Goal: Task Accomplishment & Management: Complete application form

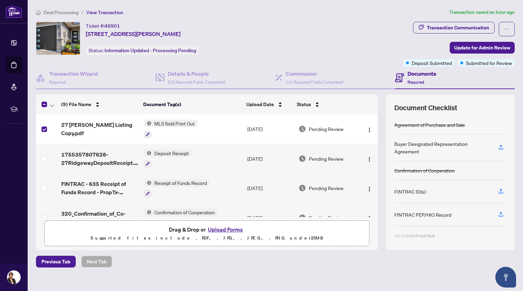
scroll to position [9, 0]
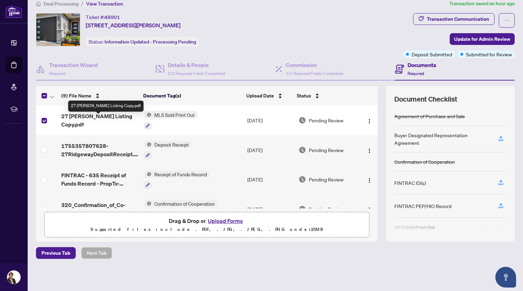
click at [87, 120] on span "27 [PERSON_NAME] Listing Copy.pdf" at bounding box center [99, 120] width 77 height 17
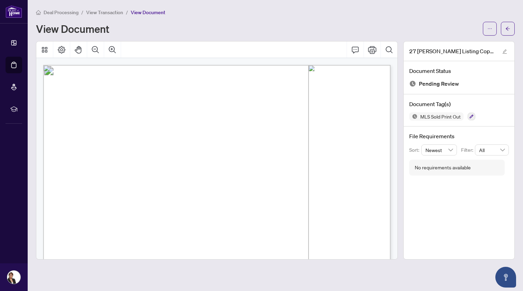
click at [109, 10] on span "View Transaction" at bounding box center [104, 12] width 37 height 6
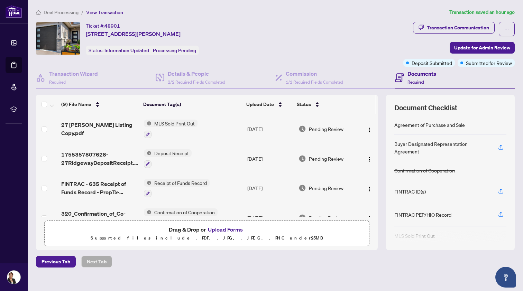
click at [227, 230] on button "Upload Forms" at bounding box center [225, 229] width 39 height 9
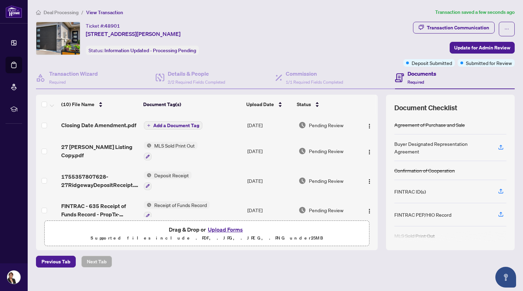
click at [178, 123] on span "Add a Document Tag" at bounding box center [176, 125] width 46 height 5
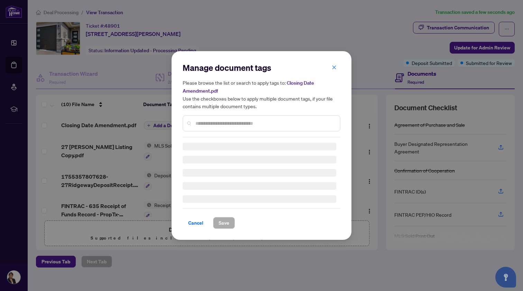
click at [204, 119] on div "Manage document tags Please browse the list or search to apply tags to: Closing…" at bounding box center [262, 99] width 158 height 75
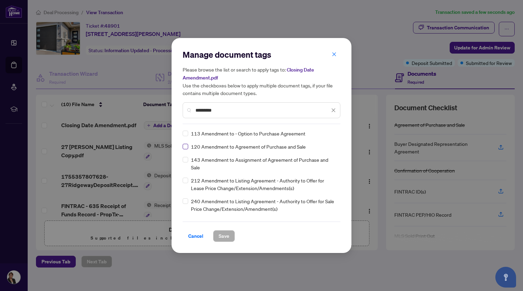
type input "*********"
click at [224, 235] on span "Save" at bounding box center [224, 236] width 11 height 11
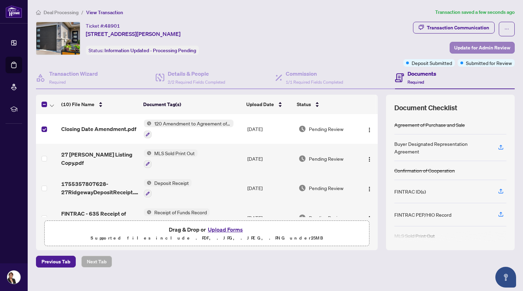
click at [477, 45] on span "Update for Admin Review" at bounding box center [482, 47] width 56 height 11
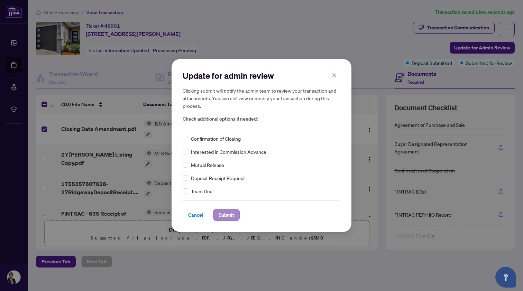
click at [228, 215] on span "Submit" at bounding box center [227, 215] width 16 height 11
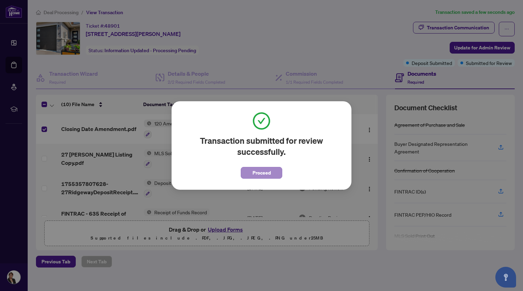
click at [260, 170] on span "Proceed" at bounding box center [262, 172] width 18 height 11
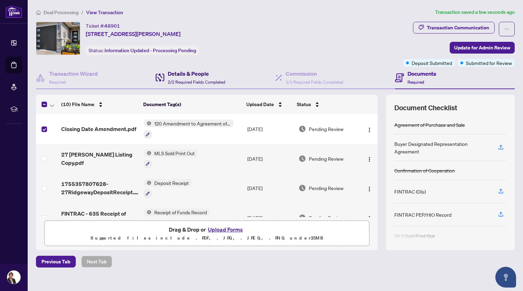
click at [182, 74] on h4 "Details & People" at bounding box center [196, 74] width 57 height 8
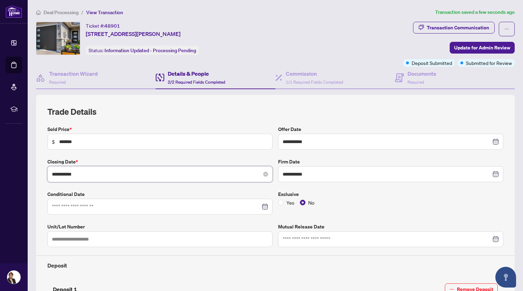
click at [65, 175] on input "**********" at bounding box center [156, 175] width 209 height 8
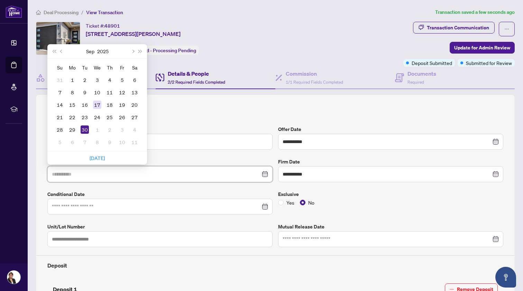
type input "**********"
click at [99, 102] on div "17" at bounding box center [97, 105] width 8 height 8
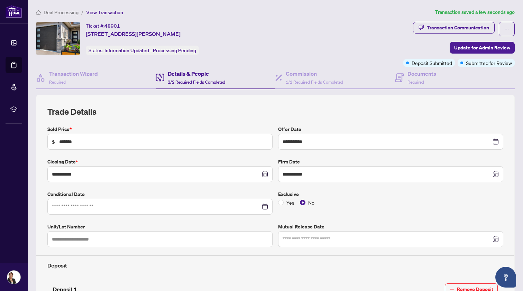
click at [57, 11] on span "Deal Processing" at bounding box center [61, 12] width 35 height 6
